Goal: Task Accomplishment & Management: Check status

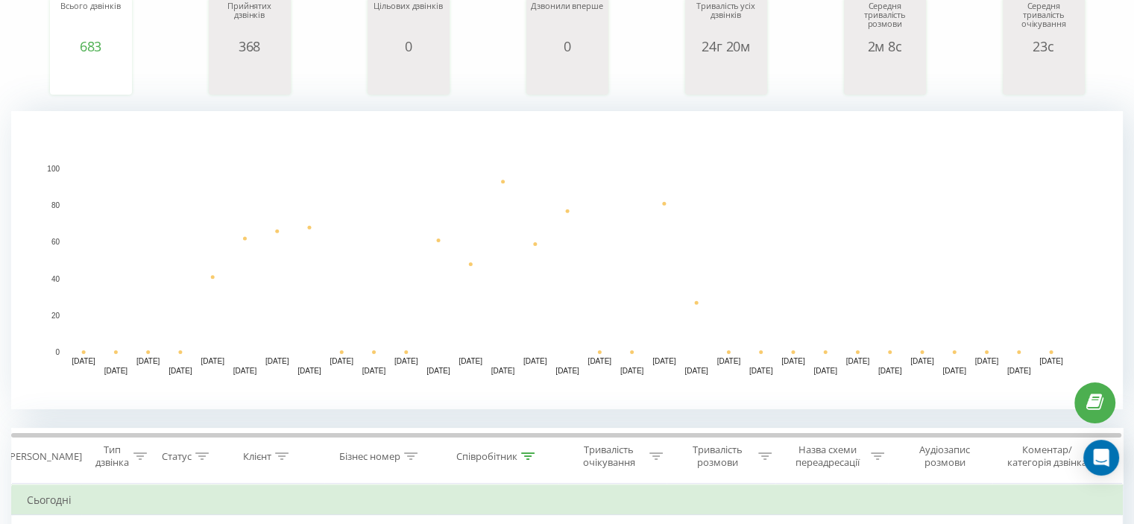
scroll to position [224, 0]
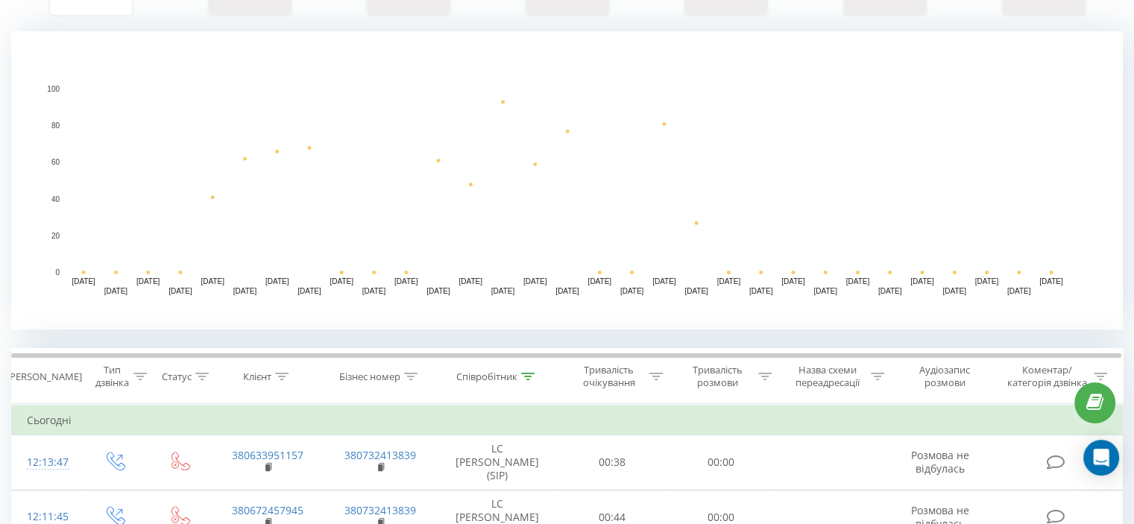
scroll to position [298, 0]
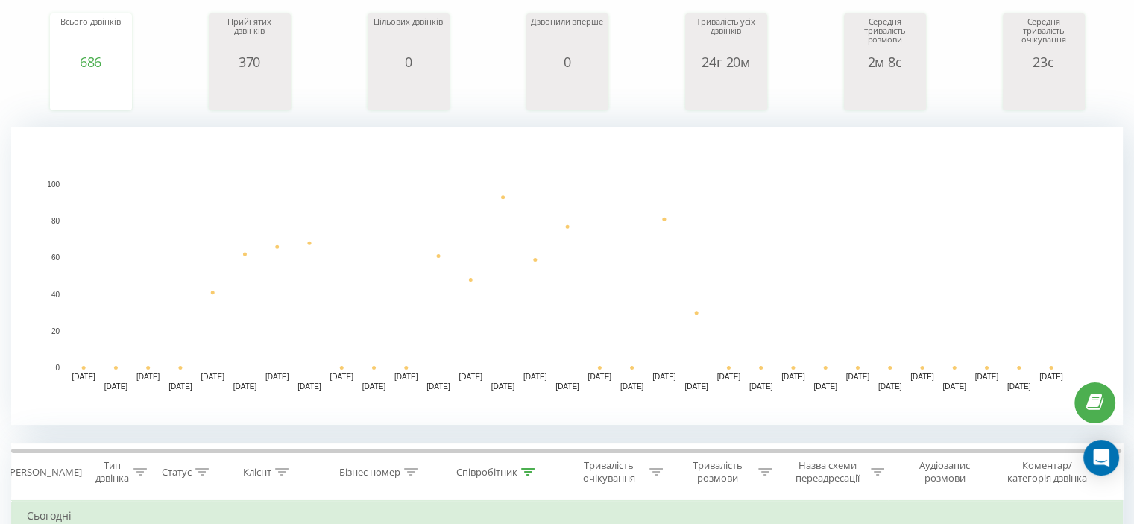
scroll to position [224, 0]
